Goal: Check status: Check status

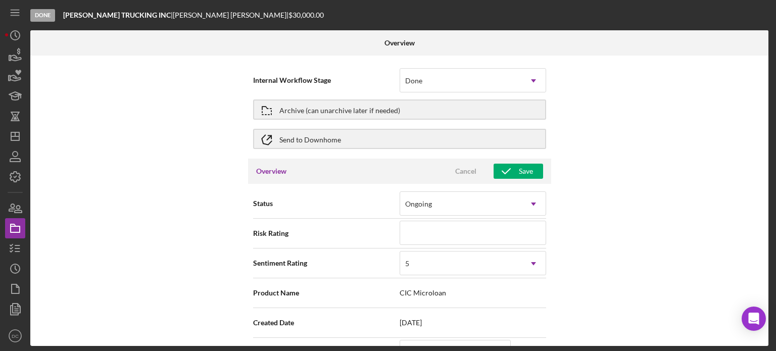
scroll to position [1152, 0]
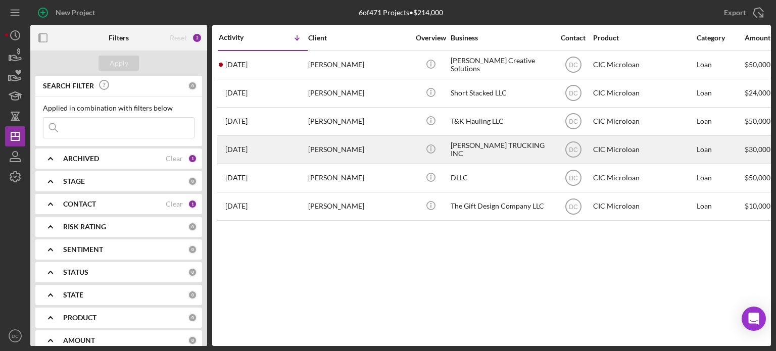
click at [377, 144] on div "[PERSON_NAME]" at bounding box center [358, 149] width 101 height 27
